Goal: Transaction & Acquisition: Book appointment/travel/reservation

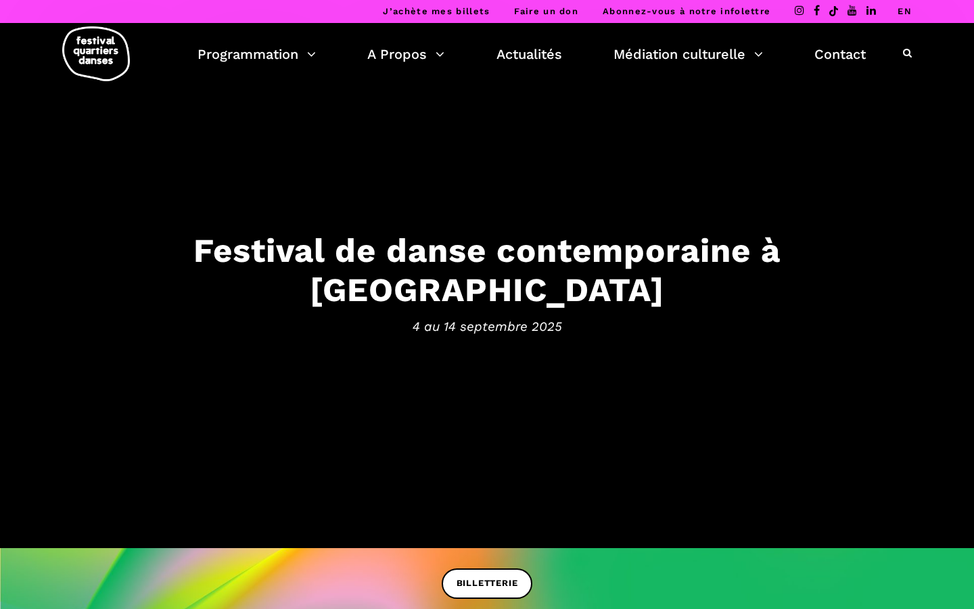
click at [902, 11] on link "EN" at bounding box center [905, 11] width 14 height 10
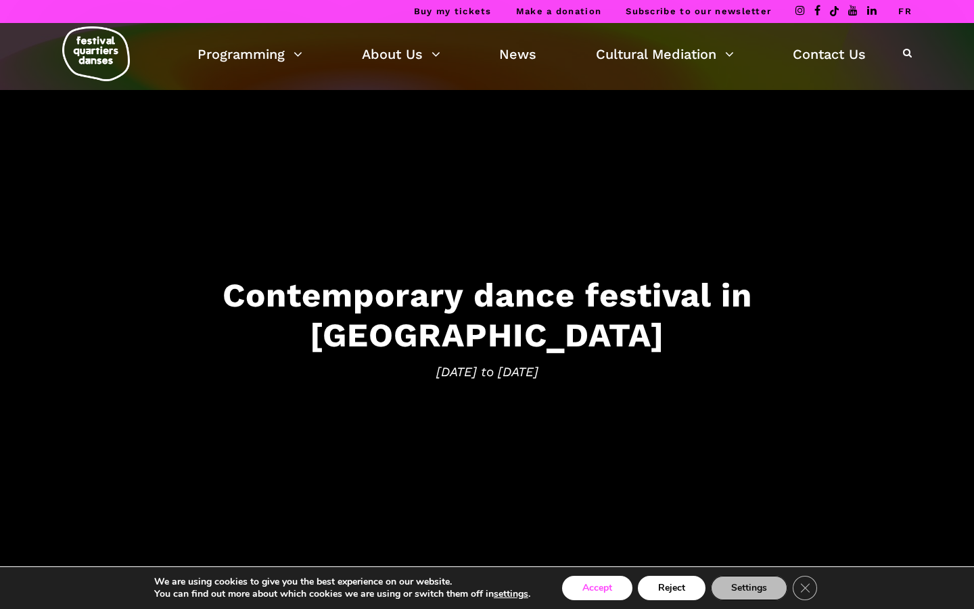
click at [611, 586] on button "Accept" at bounding box center [597, 588] width 70 height 24
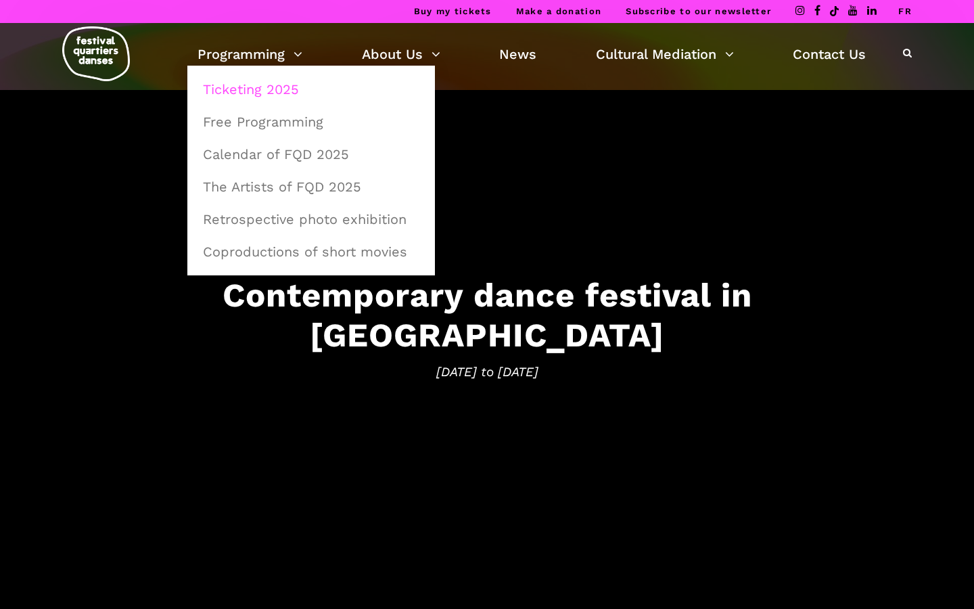
click at [258, 93] on link "Ticketing 2025" at bounding box center [311, 89] width 233 height 31
